Goal: Check status: Check status

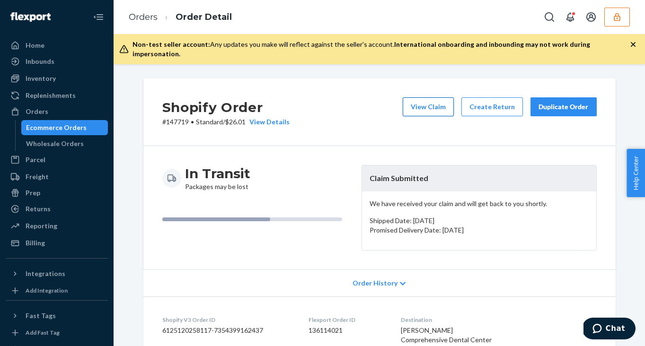
click at [434, 102] on button "View Claim" at bounding box center [428, 106] width 51 height 19
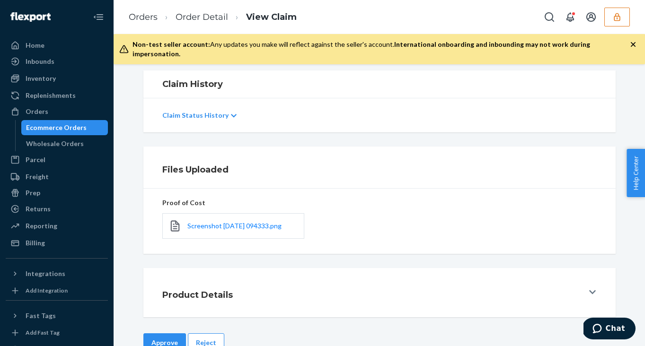
scroll to position [166, 0]
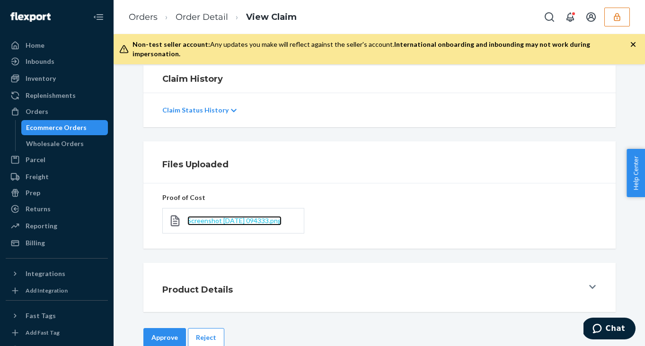
click at [272, 217] on span "Screenshot [DATE] 094333.png" at bounding box center [234, 221] width 94 height 8
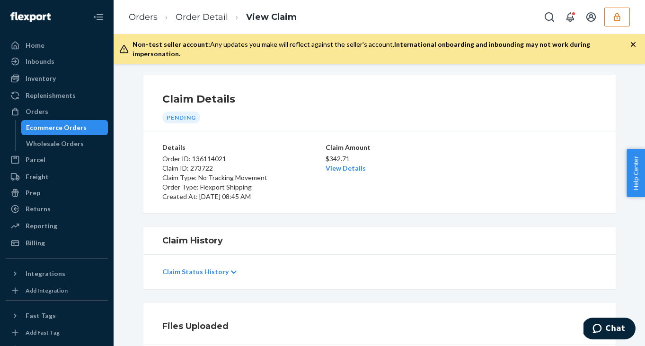
scroll to position [0, 0]
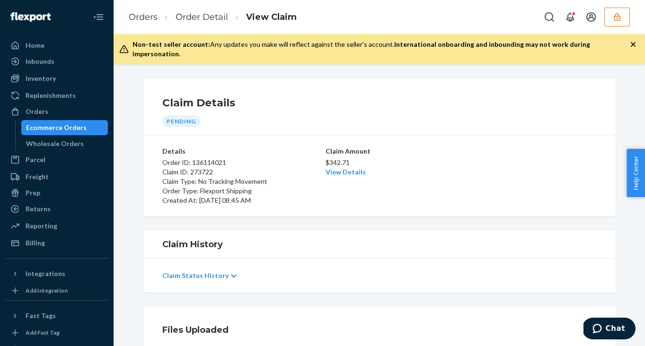
click at [220, 23] on li "Order Detail" at bounding box center [193, 17] width 70 height 13
click at [220, 18] on link "Order Detail" at bounding box center [202, 17] width 53 height 10
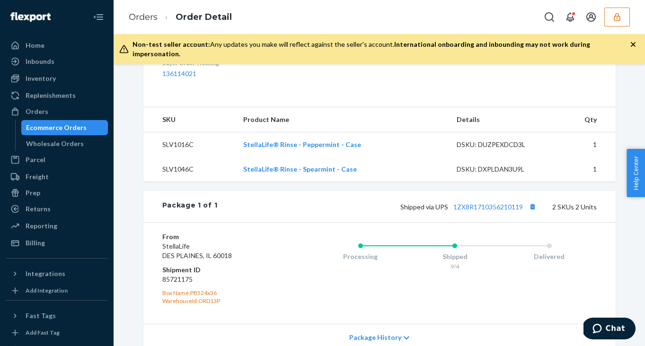
scroll to position [338, 0]
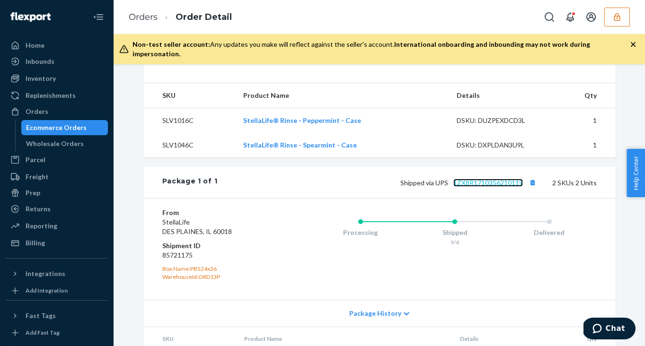
click at [467, 187] on link "1ZX8R1710356210119" at bounding box center [488, 183] width 70 height 8
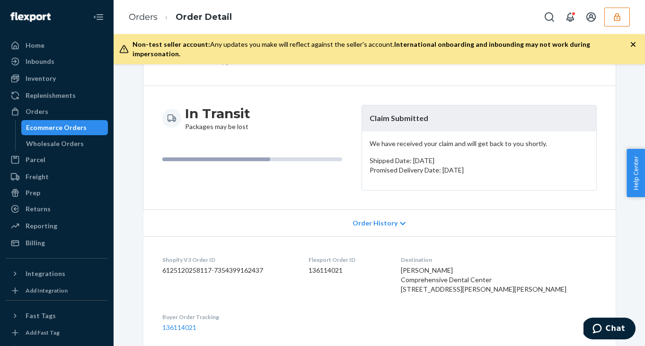
scroll to position [0, 0]
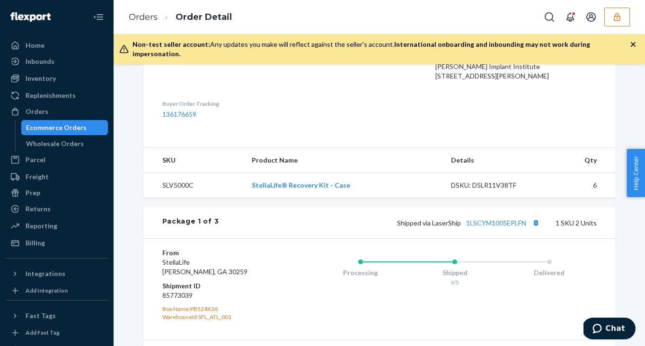
scroll to position [292, 0]
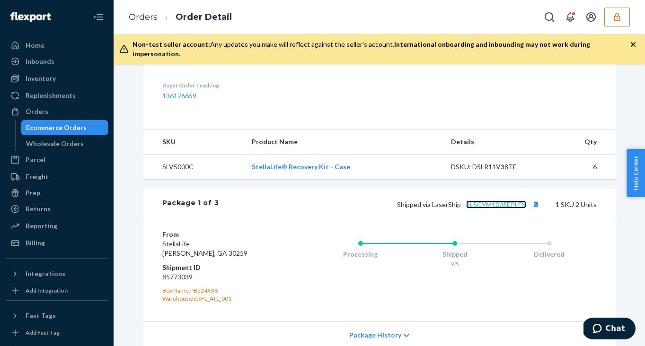
click at [485, 209] on link "1LSCYM1005EPLFN" at bounding box center [496, 205] width 60 height 8
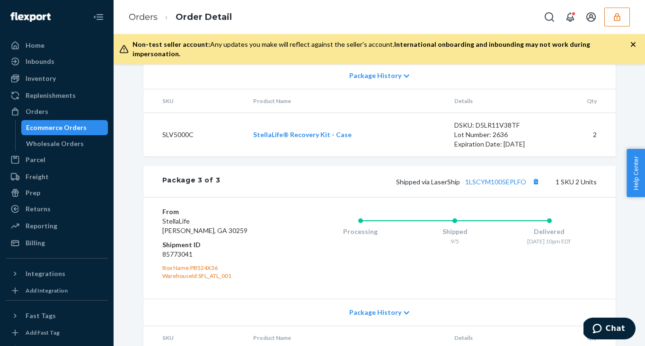
scroll to position [851, 0]
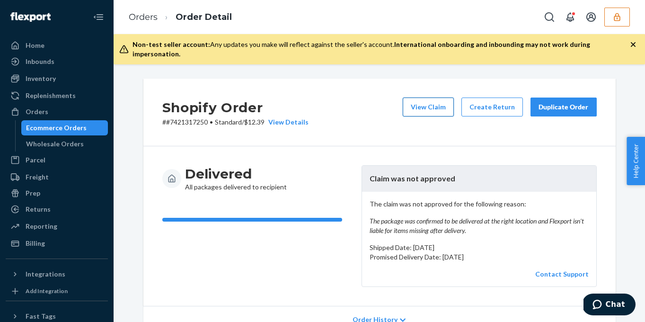
click at [432, 99] on button "View Claim" at bounding box center [428, 106] width 51 height 19
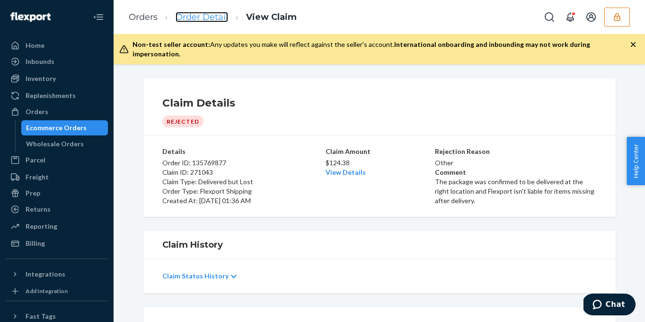
click at [210, 15] on link "Order Detail" at bounding box center [202, 17] width 53 height 10
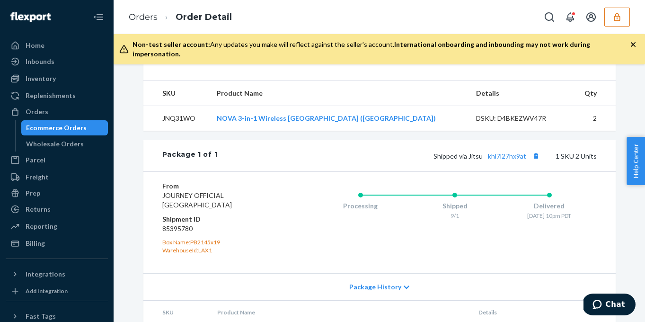
scroll to position [415, 0]
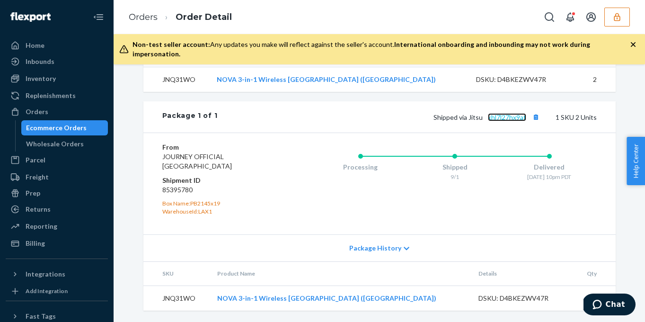
click at [504, 119] on link "khl7l27hx9at" at bounding box center [507, 117] width 38 height 8
